Goal: Information Seeking & Learning: Learn about a topic

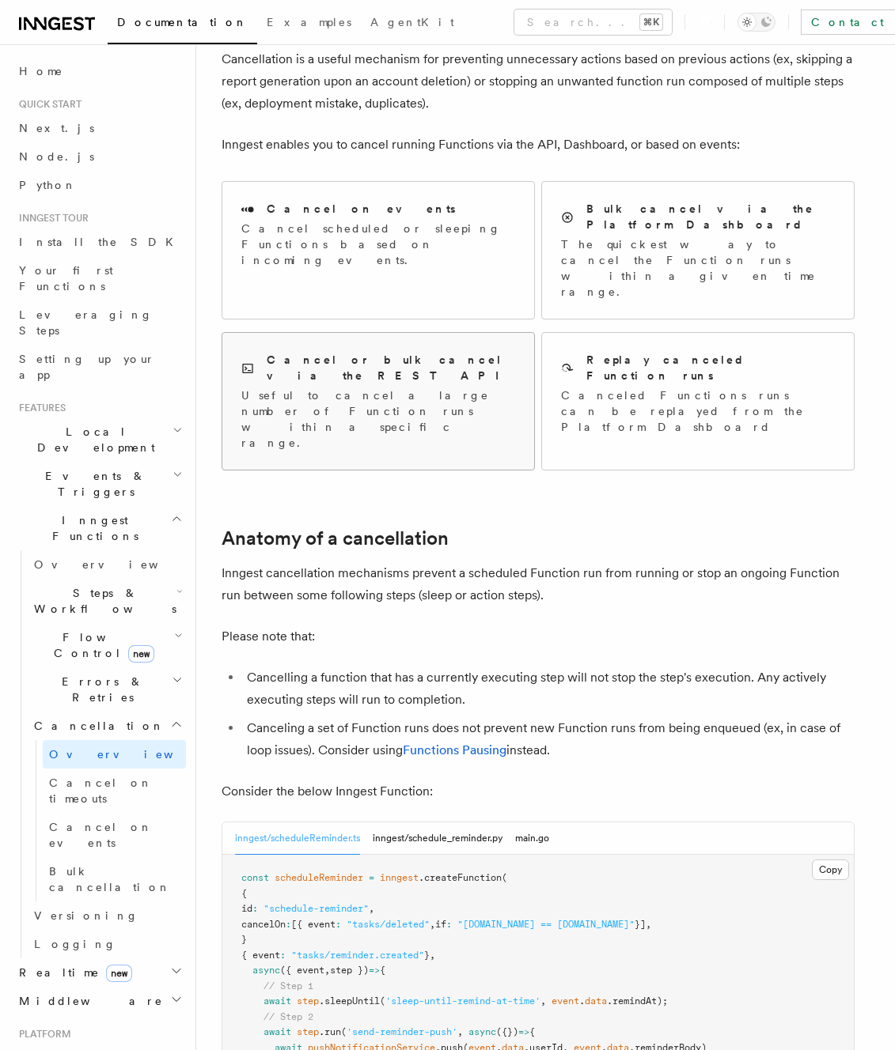
scroll to position [99, 0]
click at [491, 741] on link "Functions Pausing" at bounding box center [455, 748] width 104 height 15
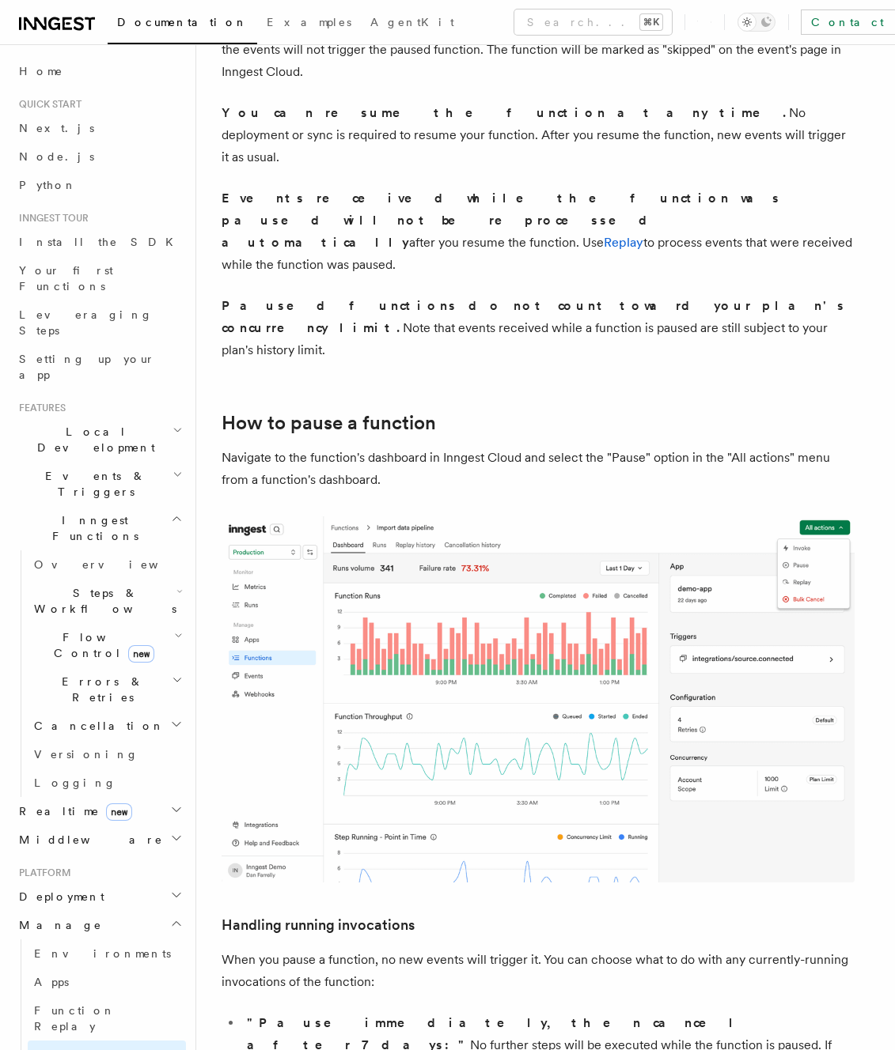
scroll to position [422, 0]
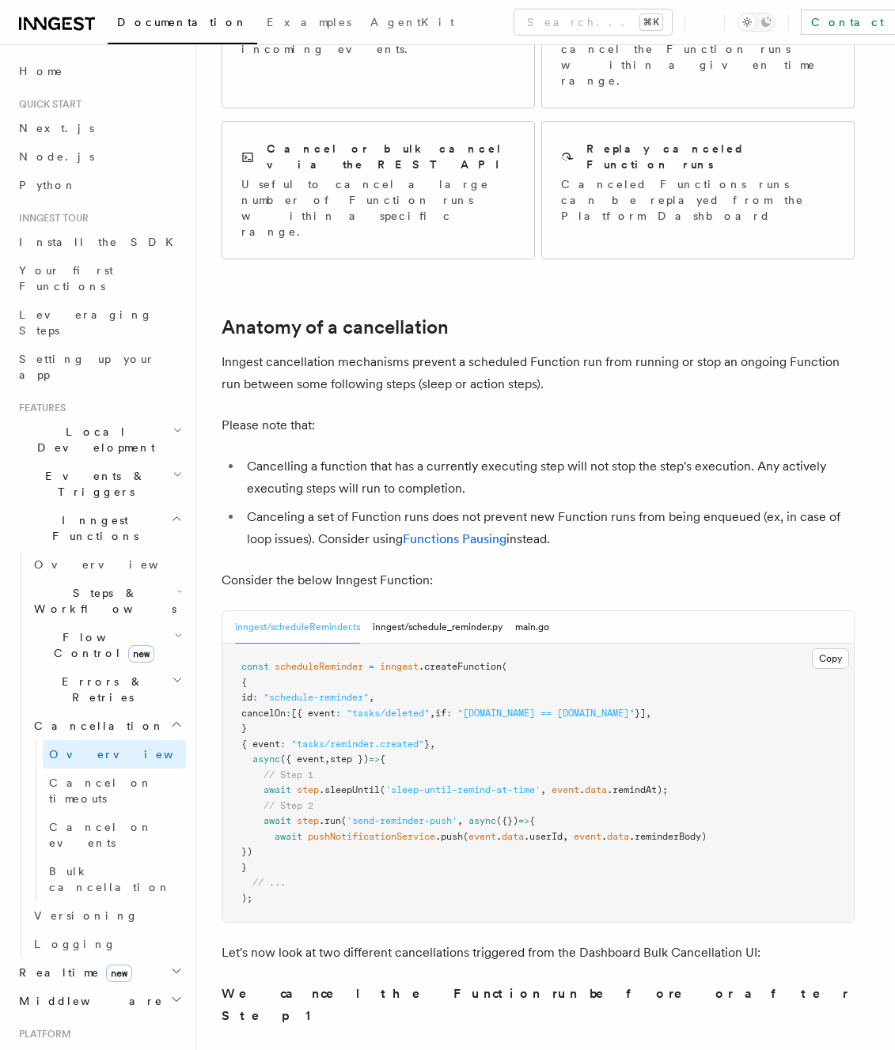
scroll to position [311, 0]
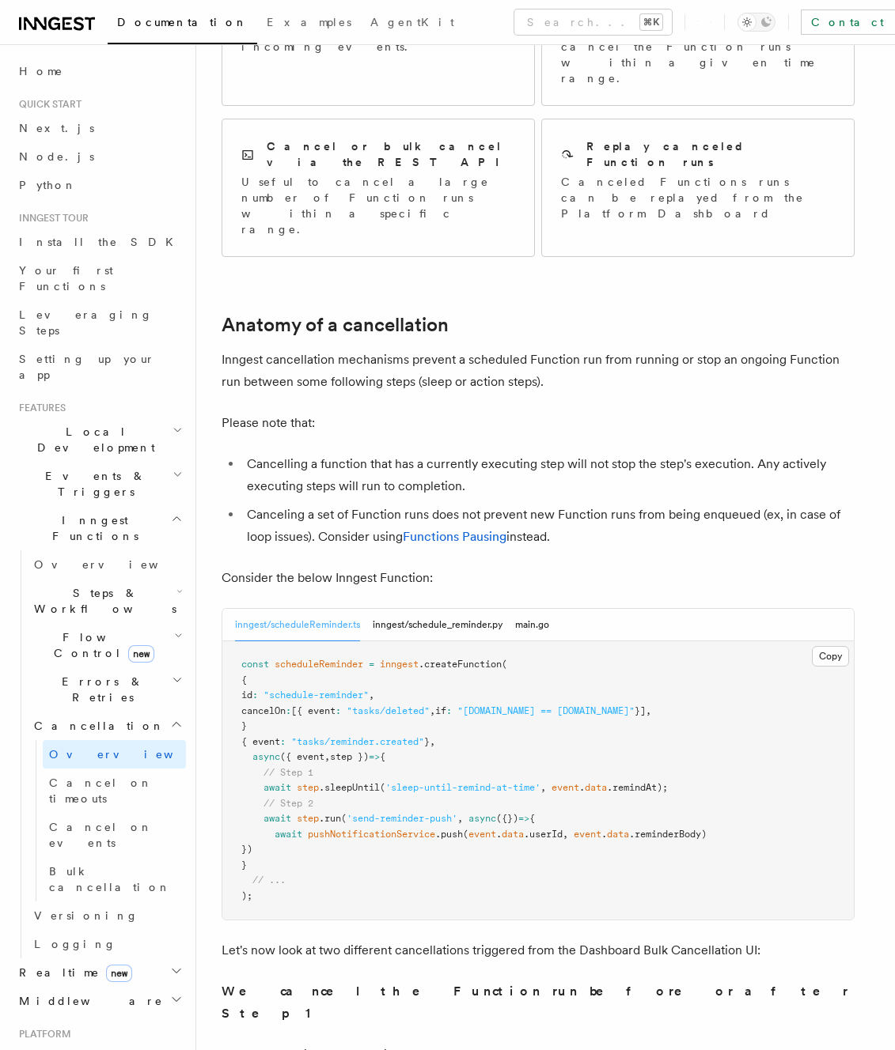
click at [655, 504] on li "Canceling a set of Function runs does not prevent new Function runs from being …" at bounding box center [548, 526] width 612 height 44
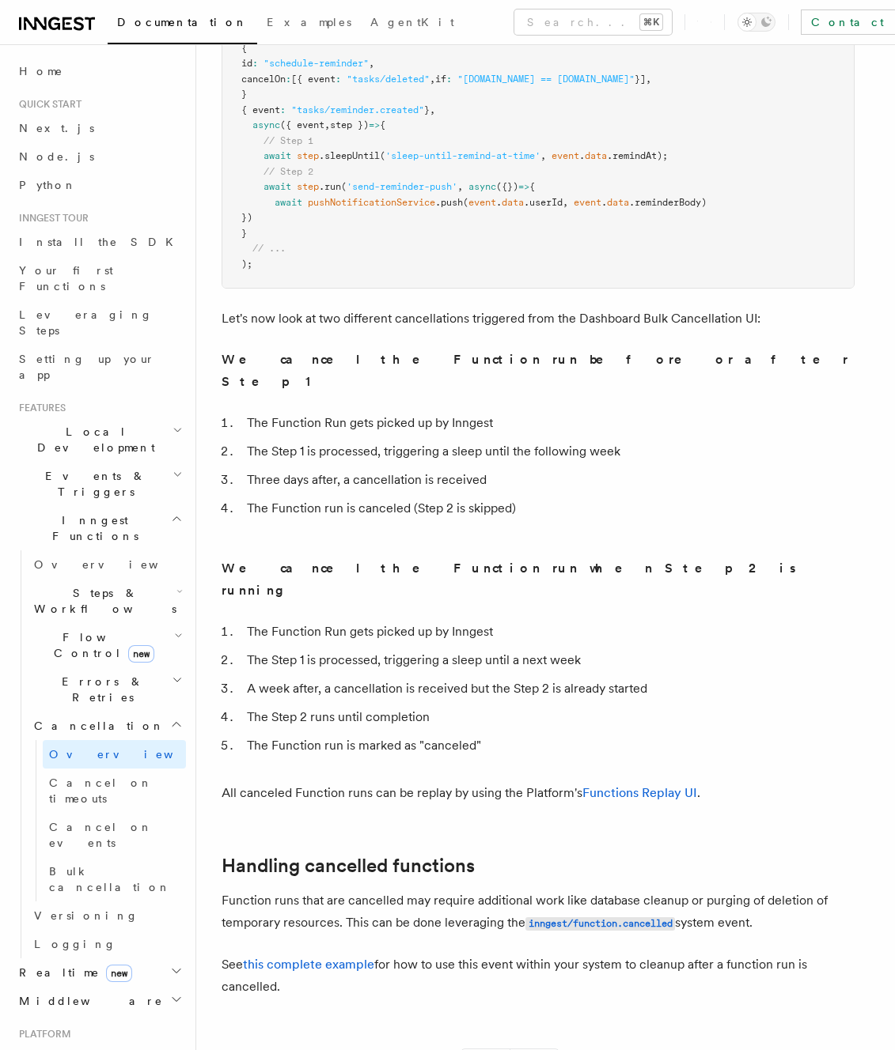
scroll to position [1001, 0]
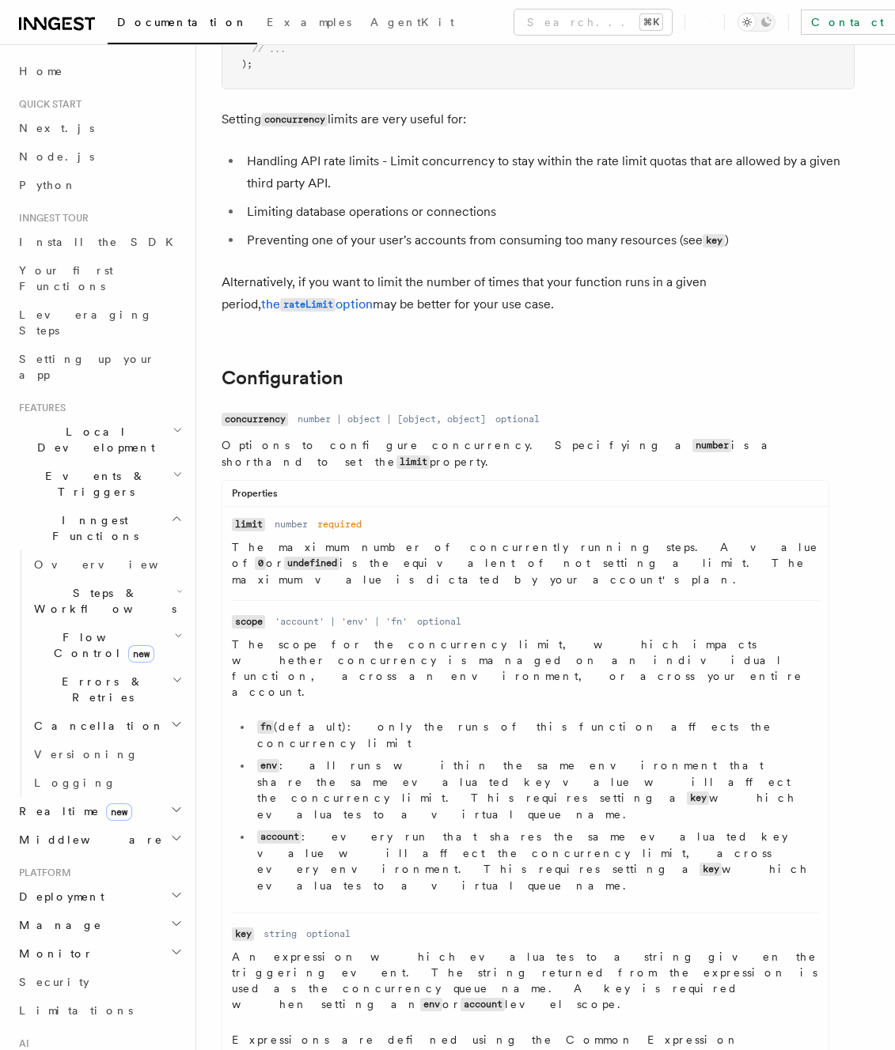
scroll to position [375, 0]
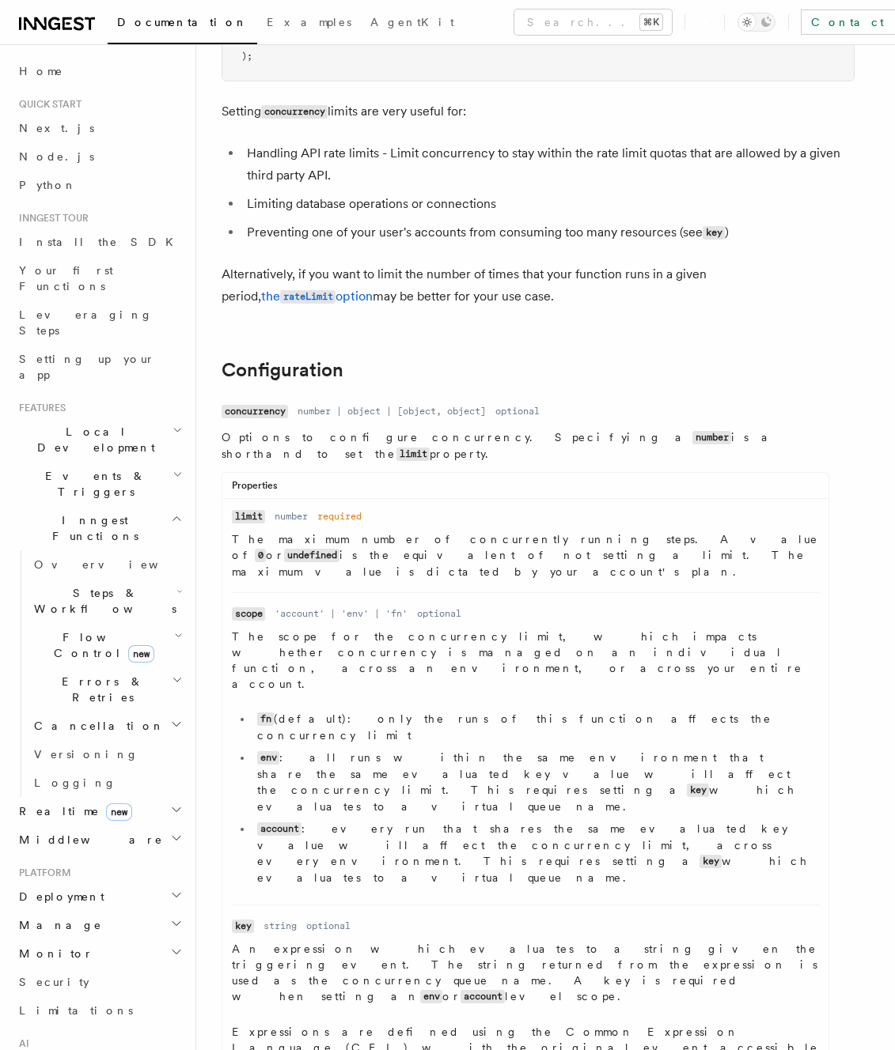
click at [578, 821] on li "account : every run that shares the same evaluated key value will affect the co…" at bounding box center [535, 853] width 566 height 65
click at [604, 821] on li "account : every run that shares the same evaluated key value will affect the co…" at bounding box center [535, 853] width 566 height 65
copy li "virtual queue"
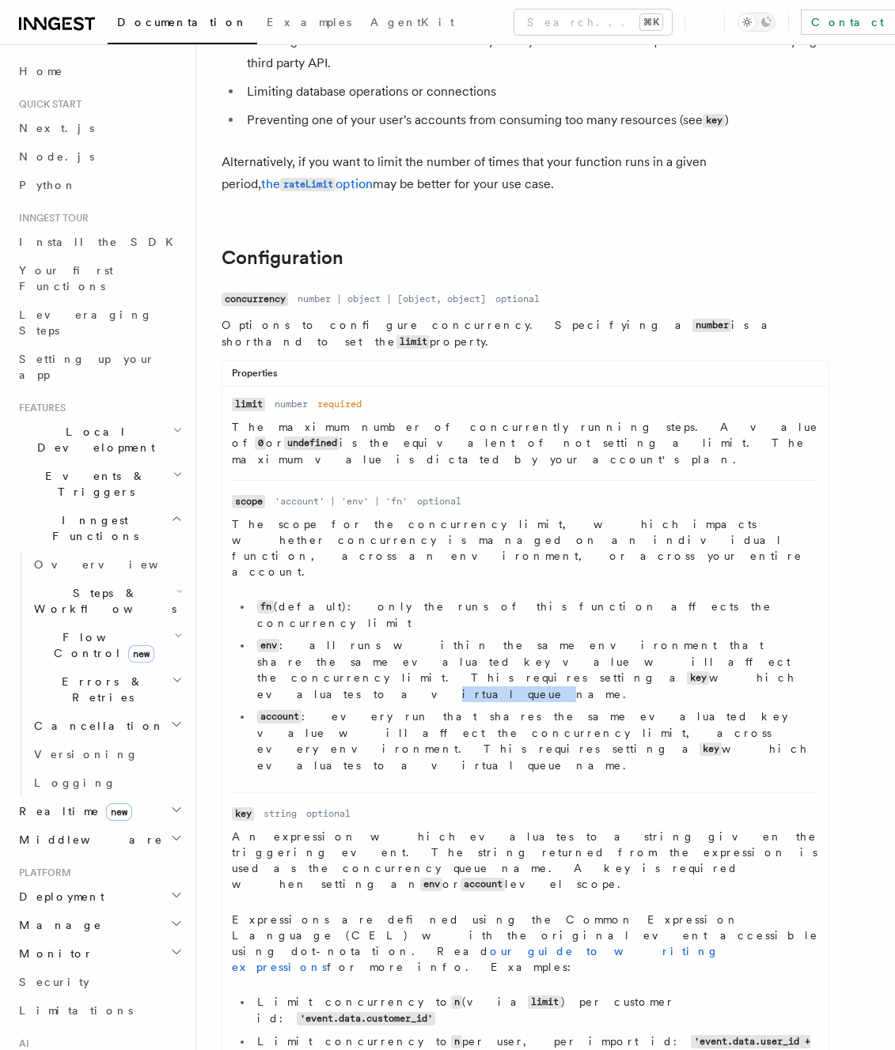
scroll to position [592, 0]
